Goal: Task Accomplishment & Management: Complete application form

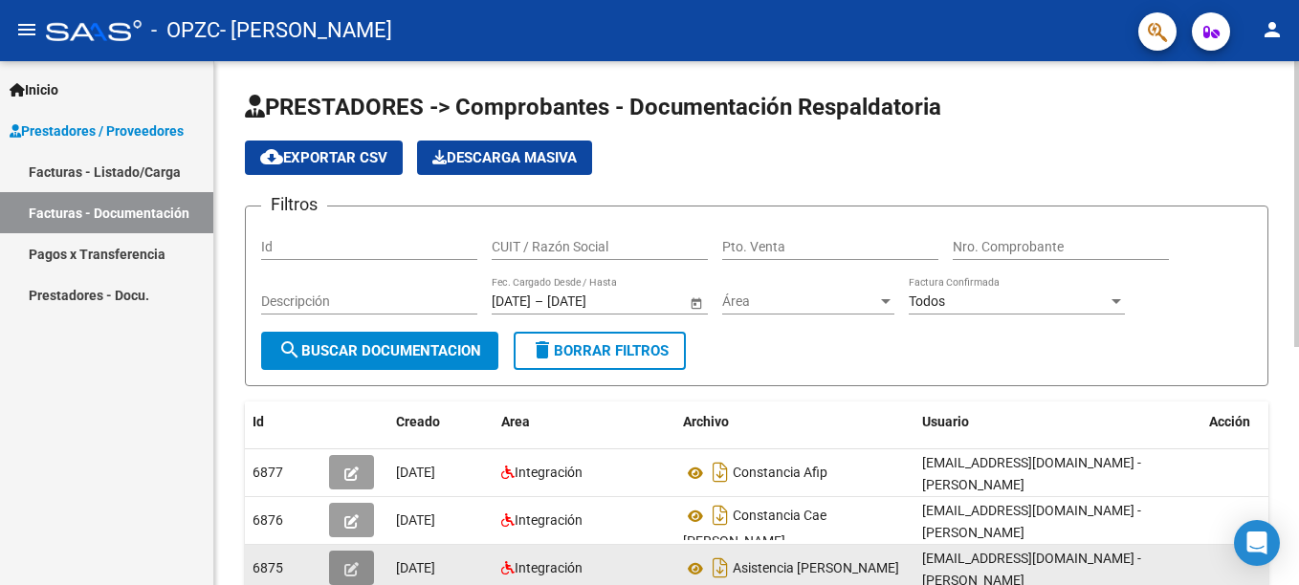
click at [354, 564] on icon "button" at bounding box center [351, 569] width 14 height 14
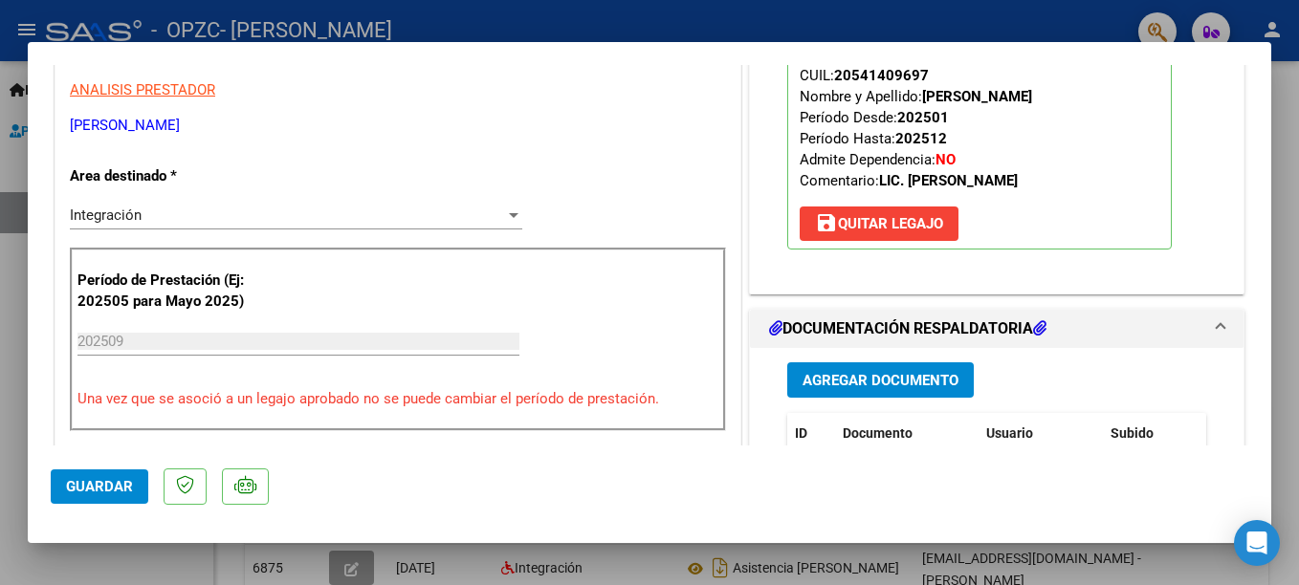
scroll to position [327, 0]
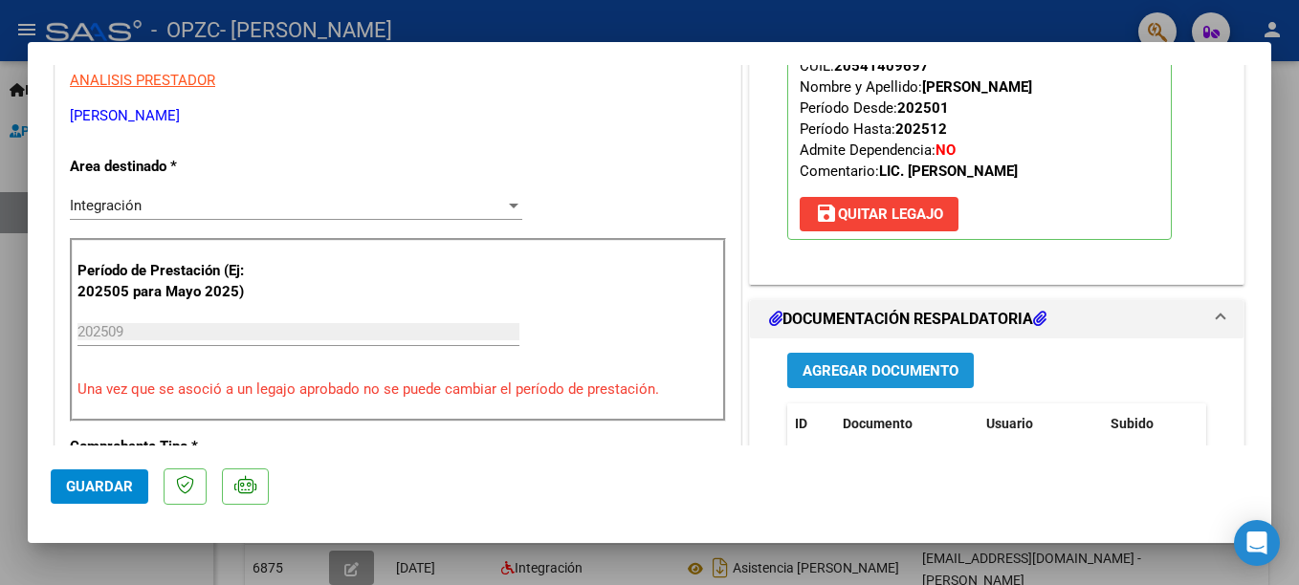
click at [878, 368] on span "Agregar Documento" at bounding box center [880, 370] width 156 height 17
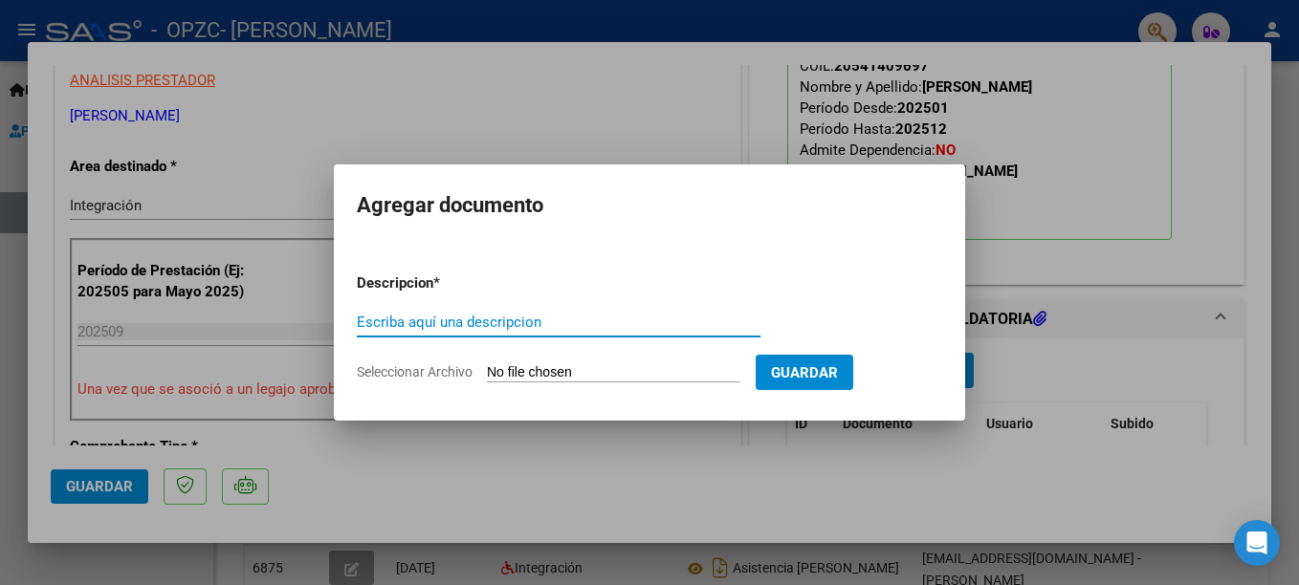
click at [484, 323] on input "Escriba aquí una descripcion" at bounding box center [559, 322] width 404 height 17
type input "ASISTENCIA SEPTIEMBRE"
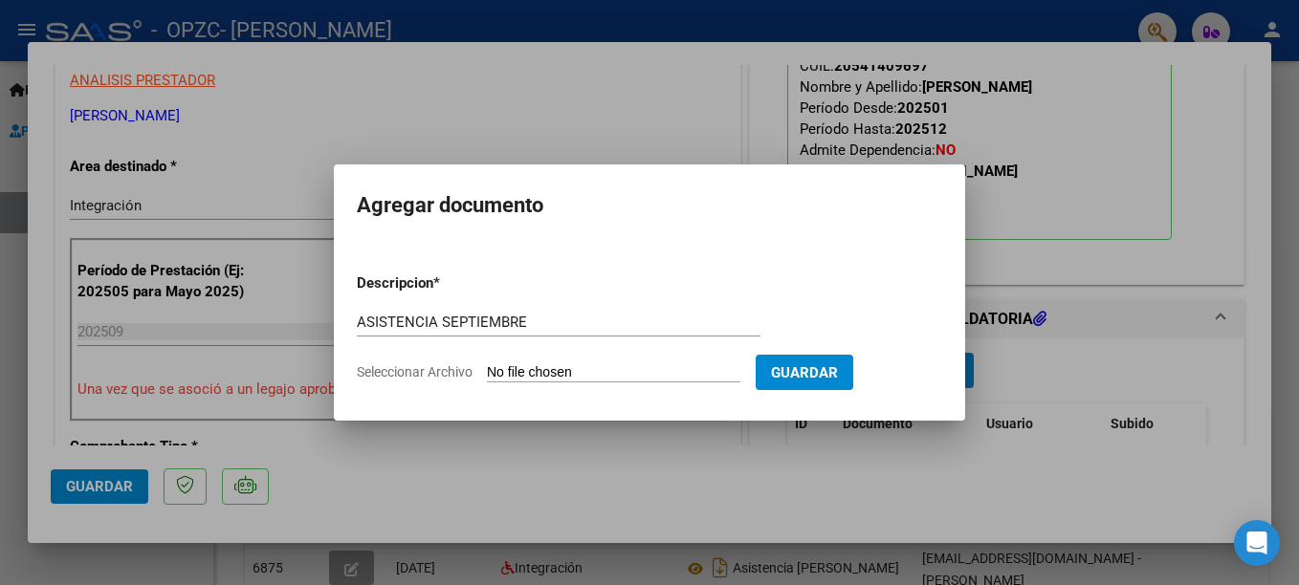
click at [582, 373] on input "Seleccionar Archivo" at bounding box center [613, 373] width 253 height 18
type input "C:\fakepath\ASISTENCIA SEPTIEMBRE_MARTINEZ.pdf"
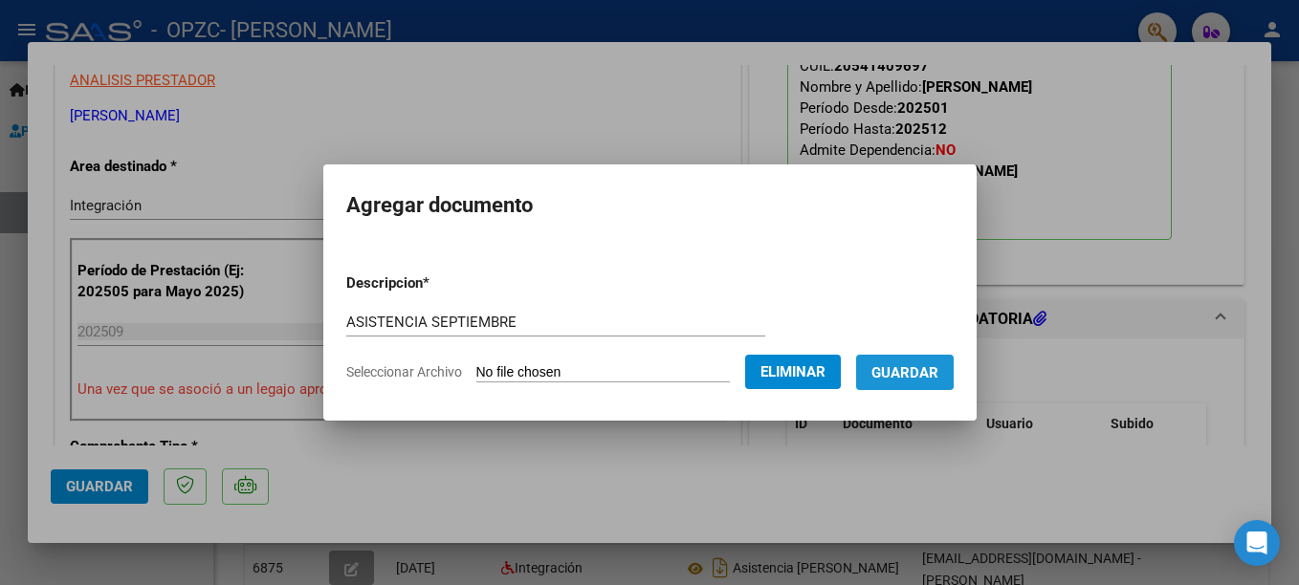
click at [930, 370] on span "Guardar" at bounding box center [904, 372] width 67 height 17
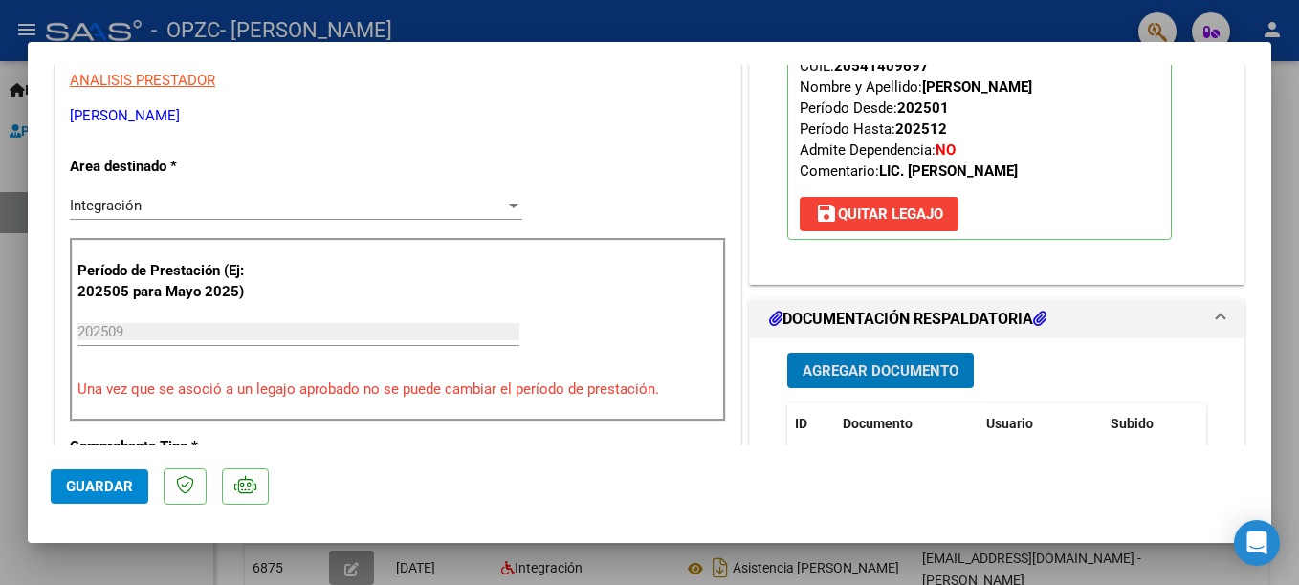
click at [96, 480] on span "Guardar" at bounding box center [99, 486] width 67 height 17
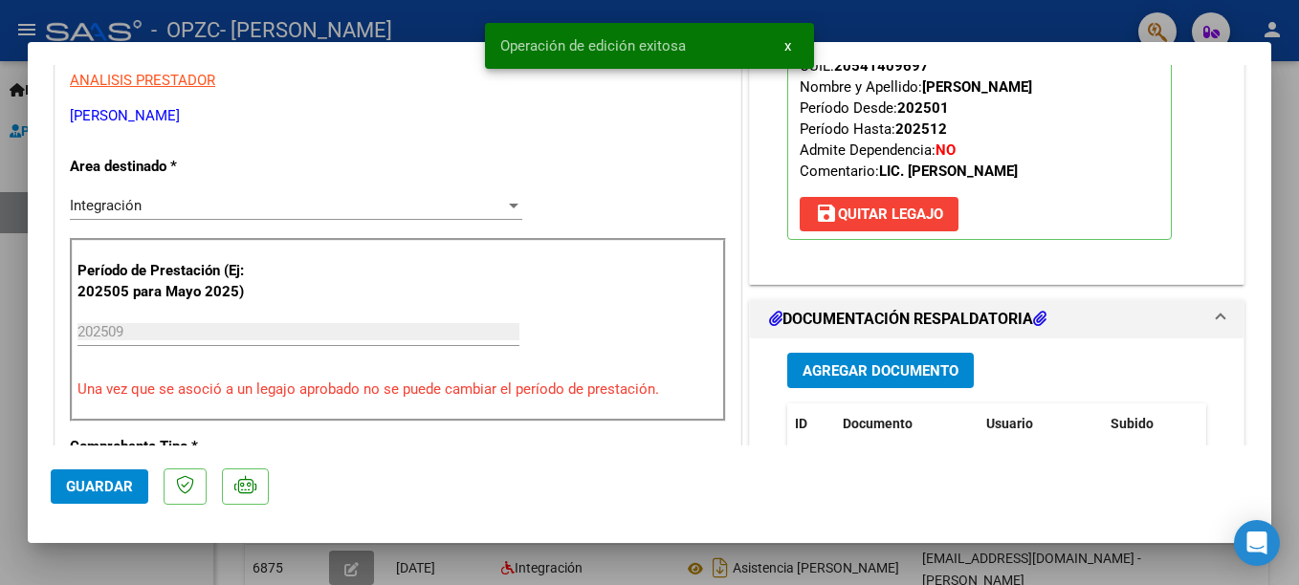
click at [878, 580] on div at bounding box center [649, 292] width 1299 height 585
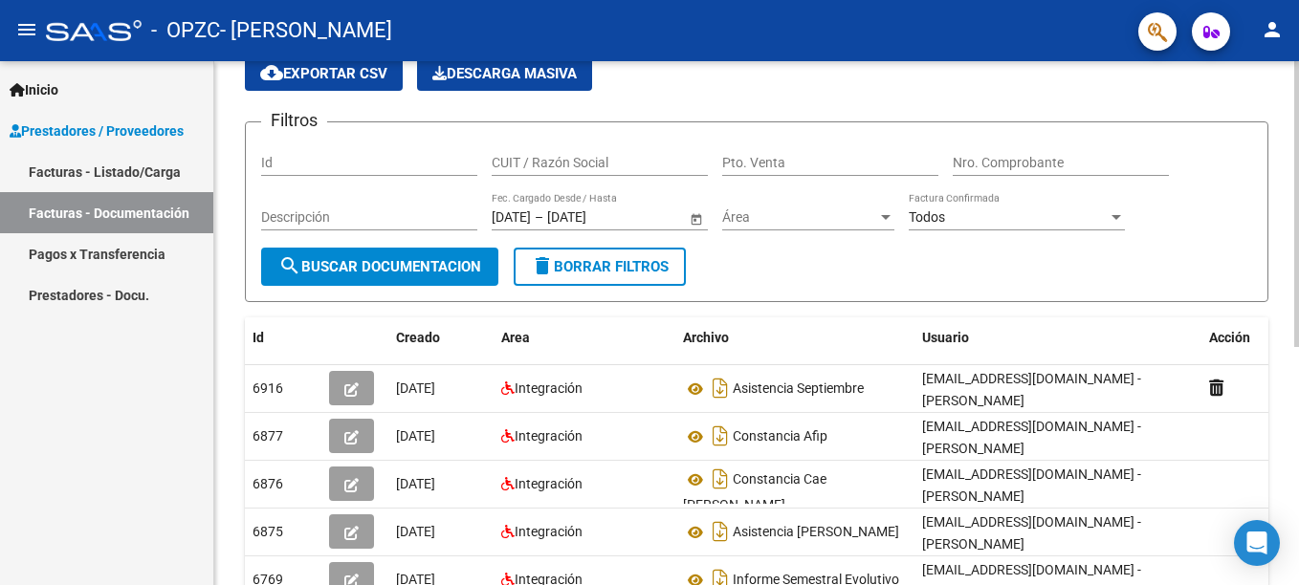
scroll to position [93, 0]
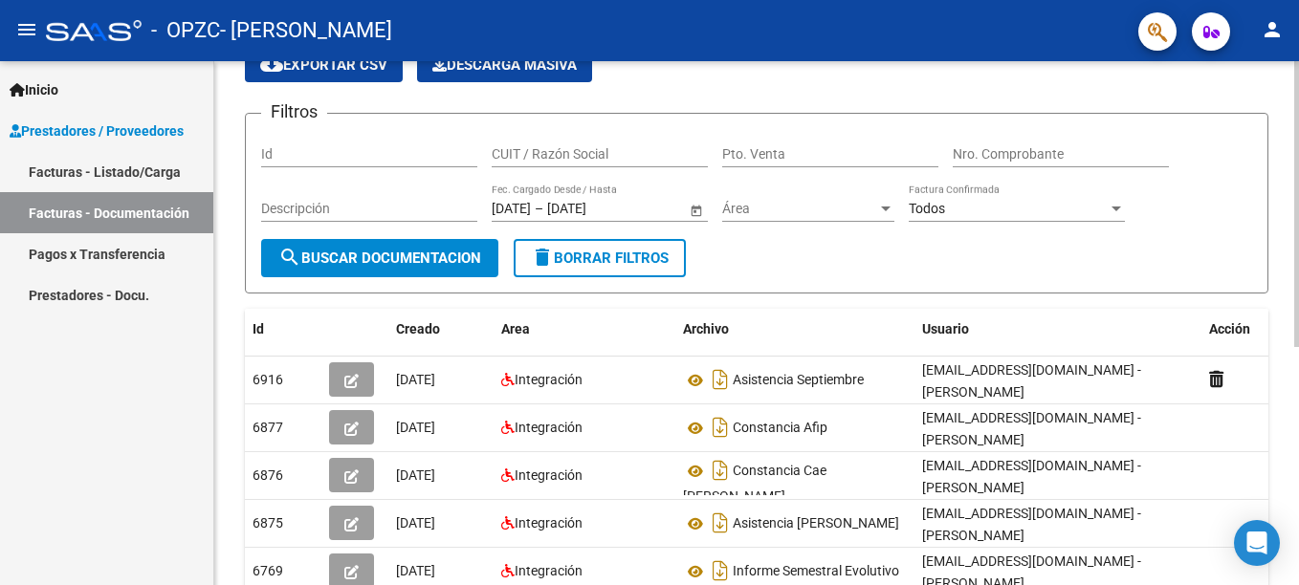
click at [1298, 362] on html "menu - OPZC - [PERSON_NAME] person Inicio Instructivos Contacto OS Prestadores …" at bounding box center [649, 292] width 1299 height 585
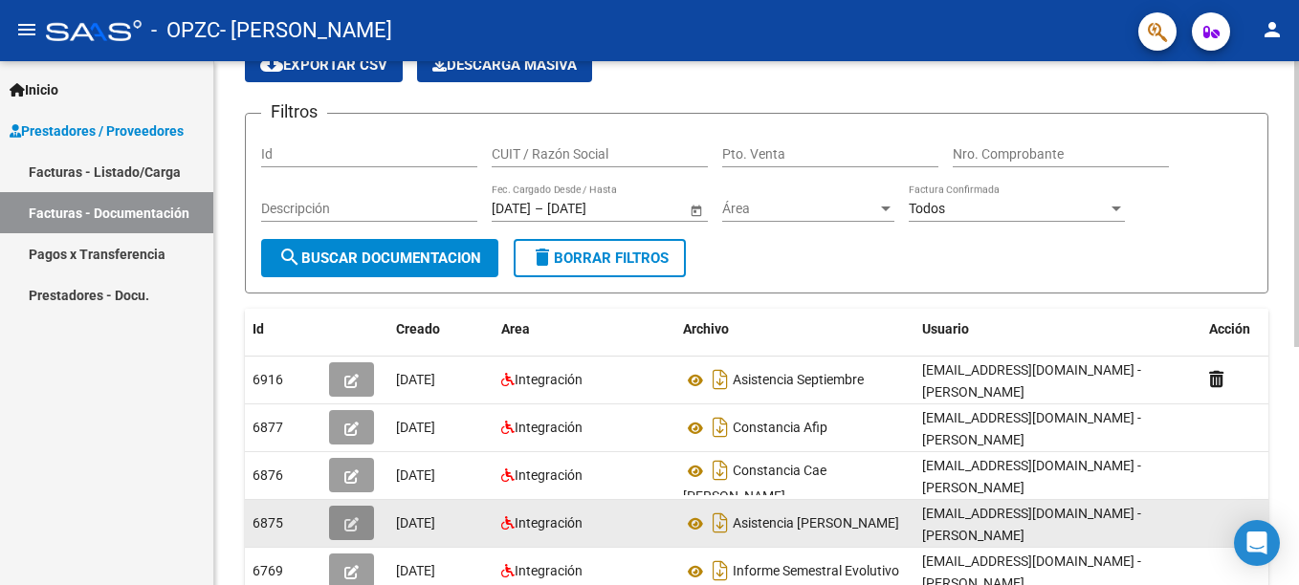
drag, startPoint x: 364, startPoint y: 515, endPoint x: 354, endPoint y: 527, distance: 15.6
click at [354, 527] on button "button" at bounding box center [351, 523] width 45 height 34
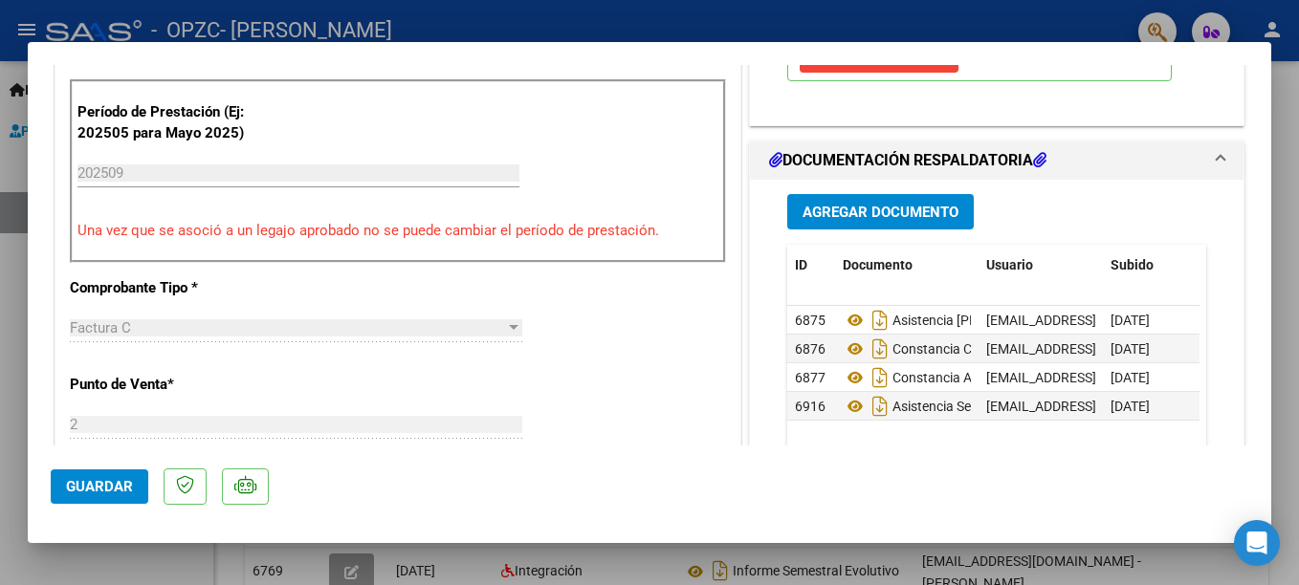
scroll to position [523, 0]
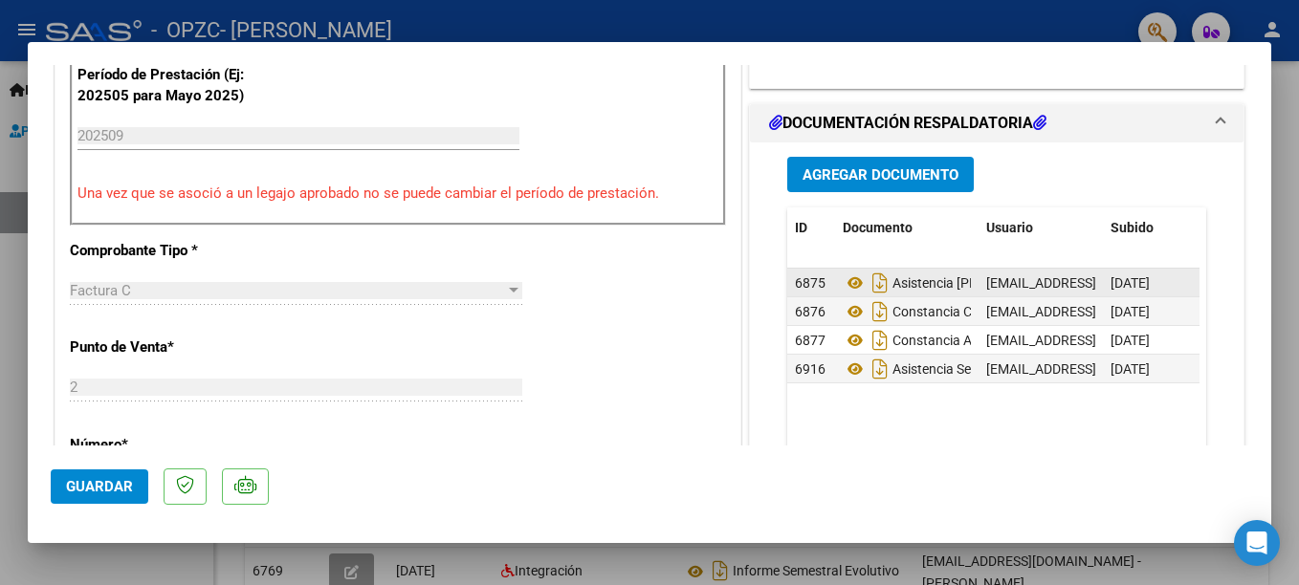
click at [802, 281] on span "6875" at bounding box center [810, 282] width 31 height 15
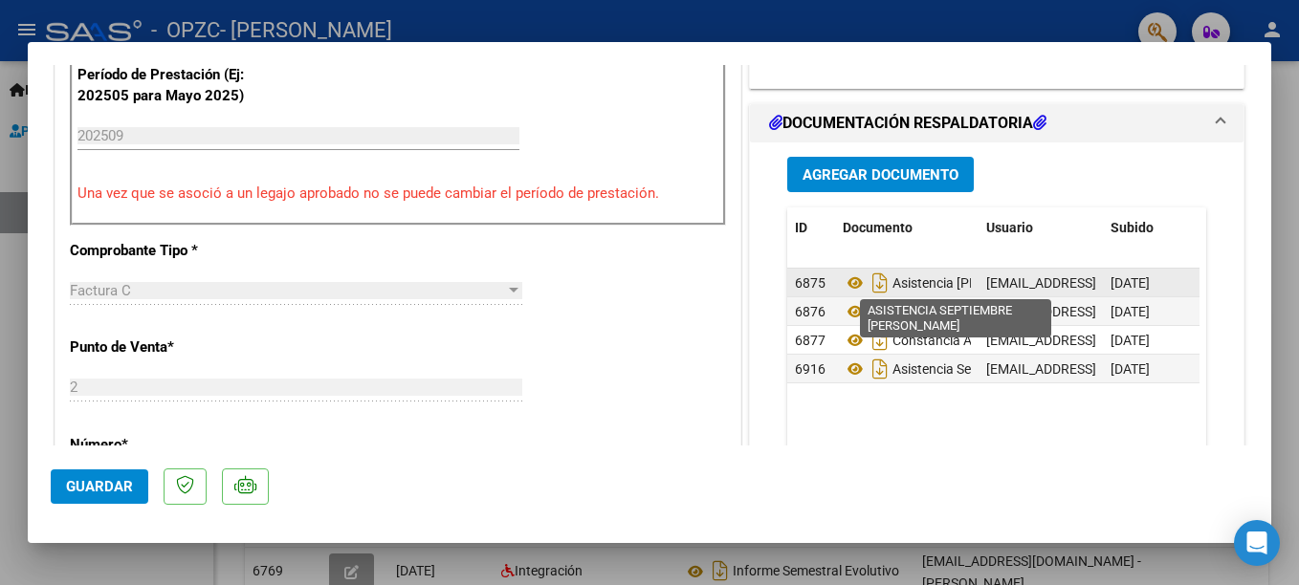
click at [937, 287] on span "Asistencia [PERSON_NAME]" at bounding box center [950, 282] width 216 height 15
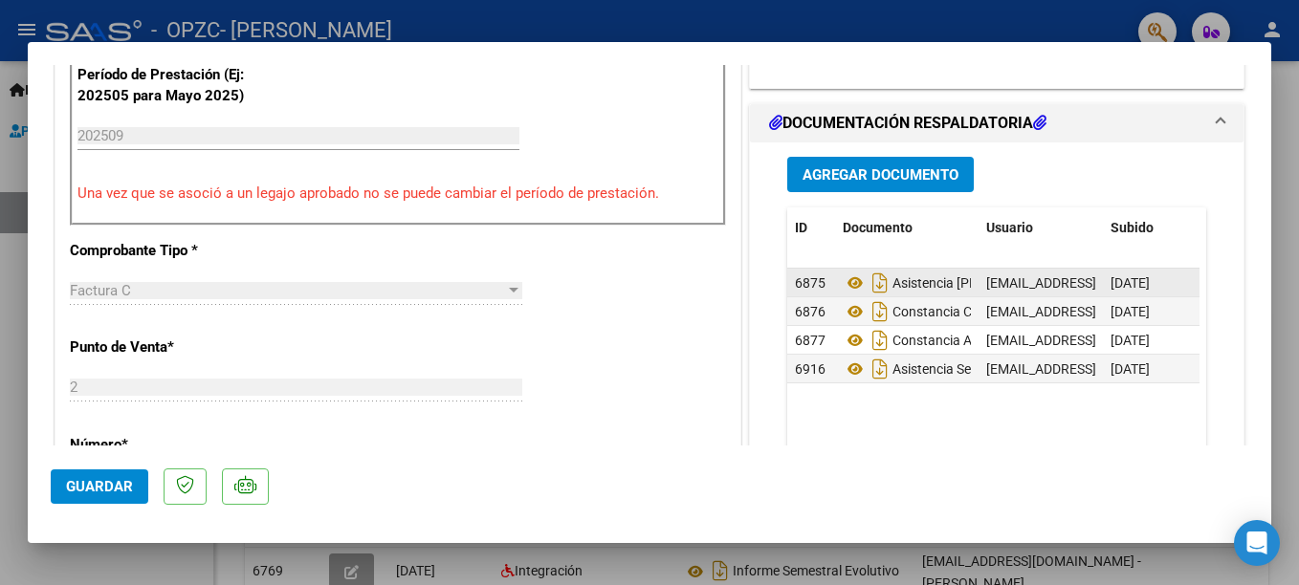
drag, startPoint x: 937, startPoint y: 287, endPoint x: 1047, endPoint y: 290, distance: 110.0
click at [1047, 290] on span "[EMAIL_ADDRESS][DOMAIN_NAME] - [PERSON_NAME]" at bounding box center [1148, 282] width 324 height 15
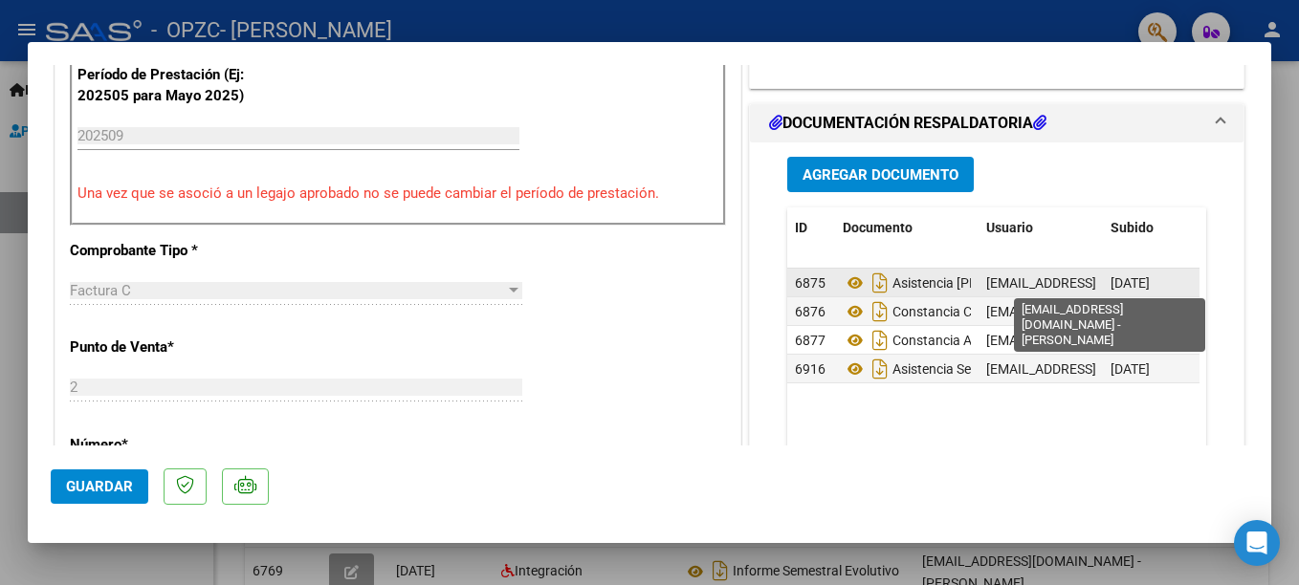
click at [1047, 290] on span "[EMAIL_ADDRESS][DOMAIN_NAME] - [PERSON_NAME]" at bounding box center [1148, 282] width 324 height 15
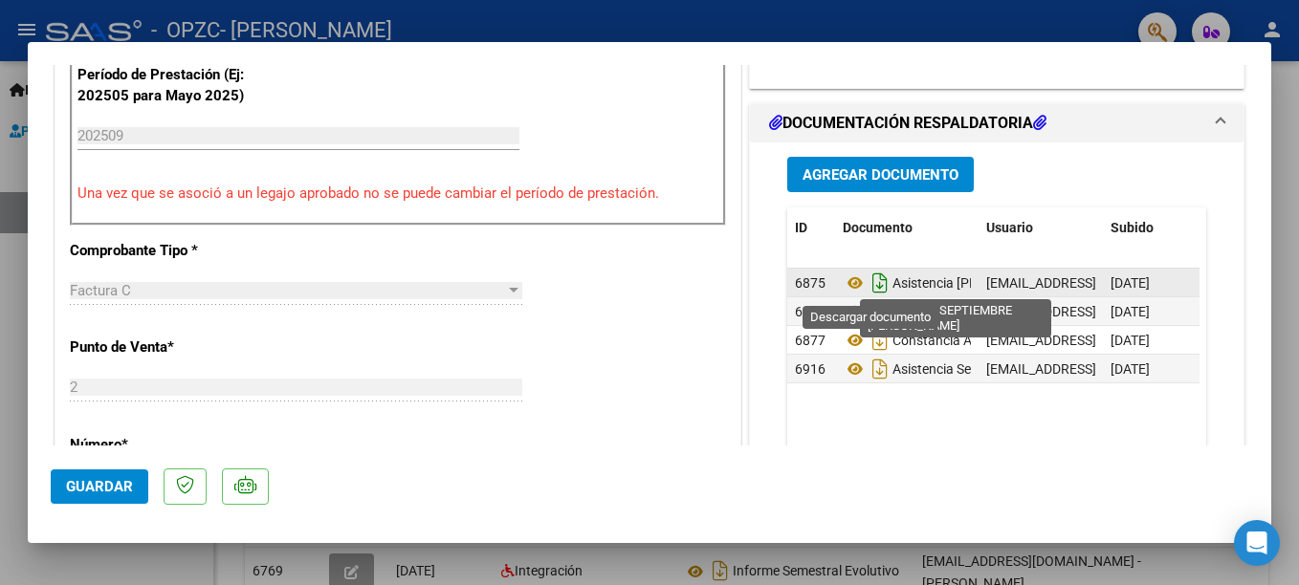
click at [871, 291] on icon "Descargar documento" at bounding box center [879, 283] width 25 height 31
click at [871, 291] on icon at bounding box center [877, 282] width 29 height 29
click at [851, 284] on icon at bounding box center [854, 283] width 25 height 23
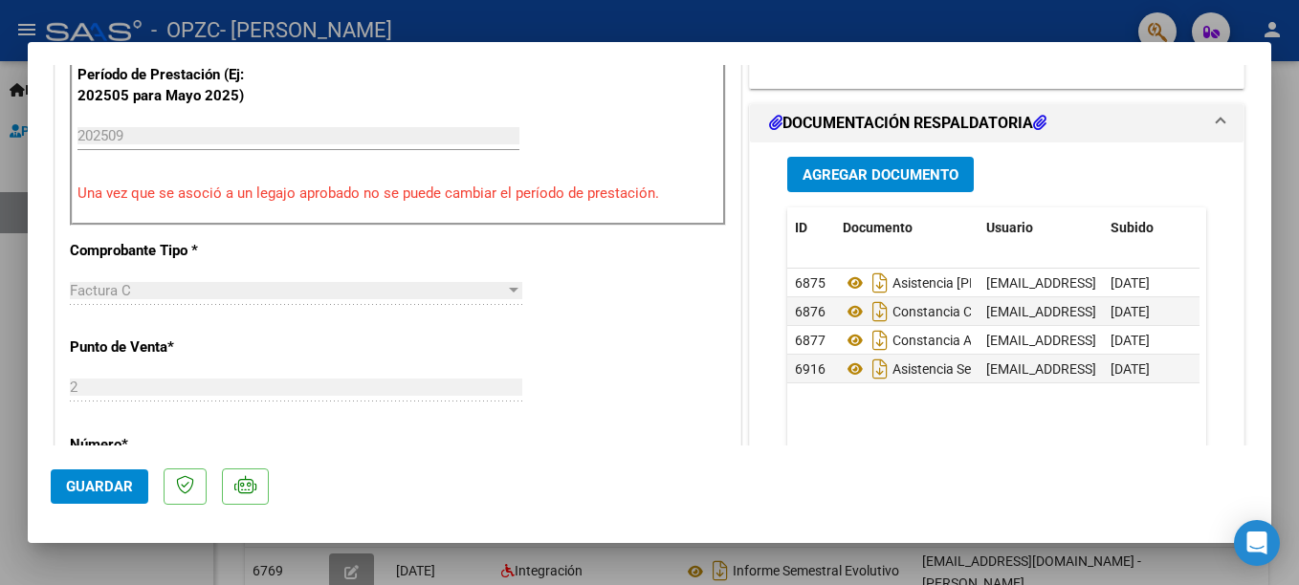
click at [1235, 188] on mat-dialog-content "COMPROBANTE VER COMPROBANTE ESTADO: Recibida. En proceso de confirmacion/acepta…" at bounding box center [649, 255] width 1243 height 381
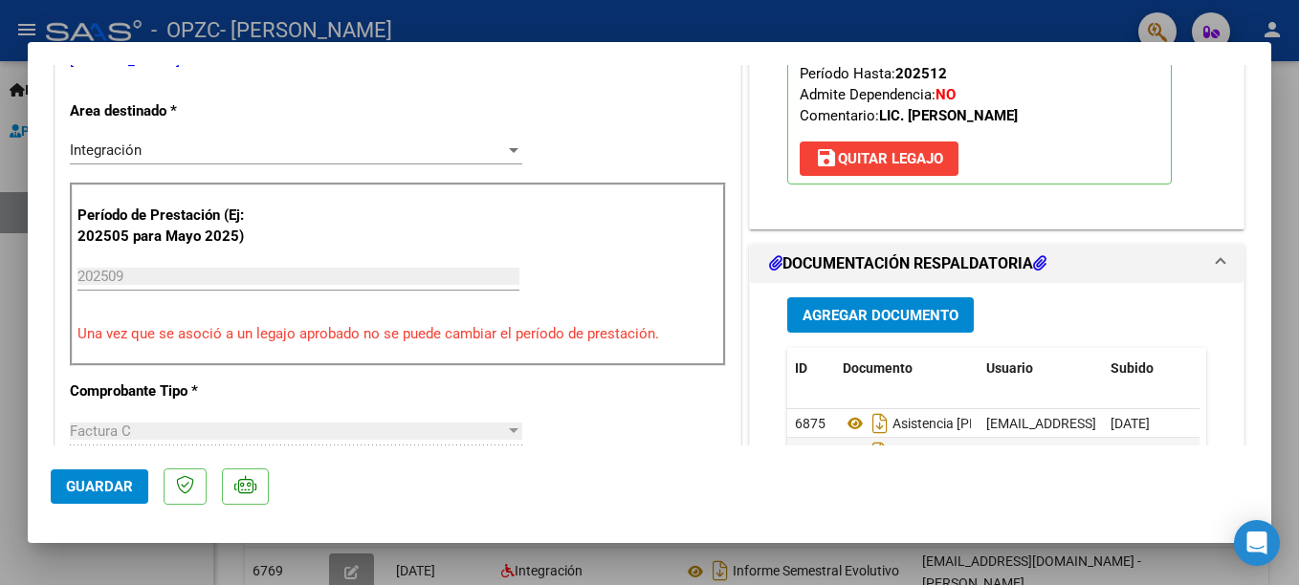
scroll to position [392, 0]
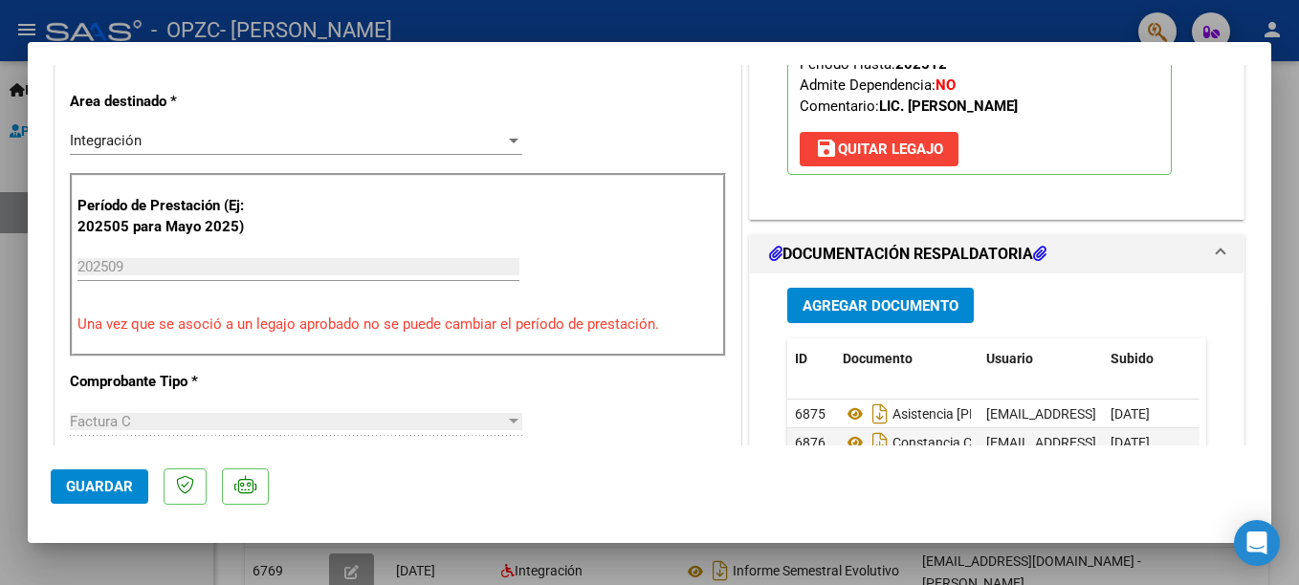
click at [101, 584] on div at bounding box center [649, 292] width 1299 height 585
type input "$ 0,00"
